Goal: Navigation & Orientation: Find specific page/section

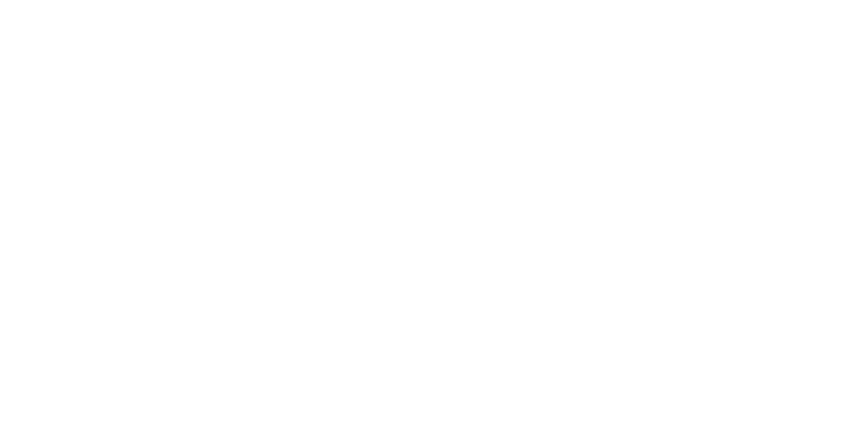
click at [0, 0] on input "text" at bounding box center [0, 0] width 0 height 0
type input "[PERSON_NAME][EMAIL_ADDRESS][DOMAIN_NAME]"
click at [0, 0] on input "Sign In" at bounding box center [0, 0] width 0 height 0
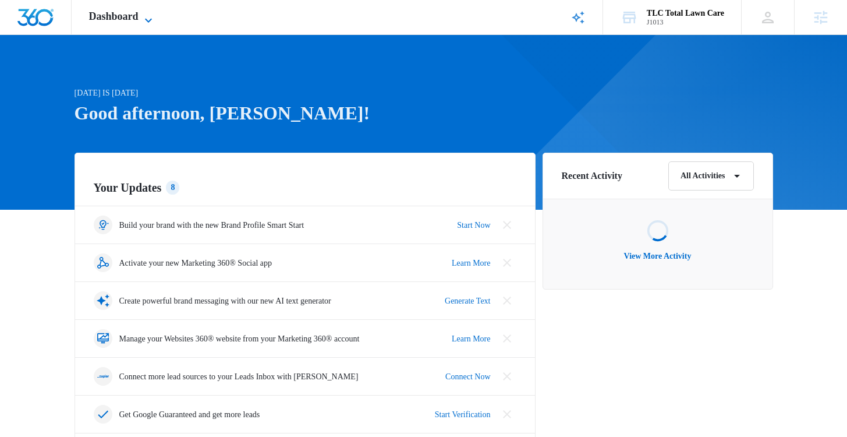
click at [133, 16] on span "Dashboard" at bounding box center [113, 16] width 49 height 12
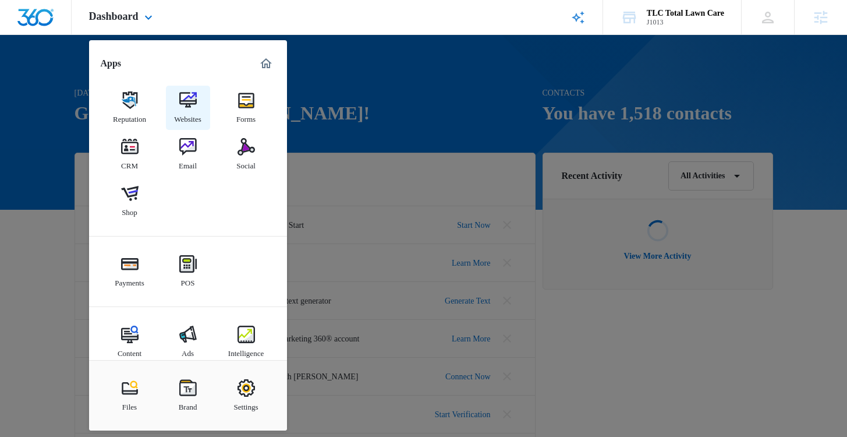
click at [177, 111] on div "Websites" at bounding box center [187, 116] width 27 height 15
